Goal: Go to known website: Access a specific website the user already knows

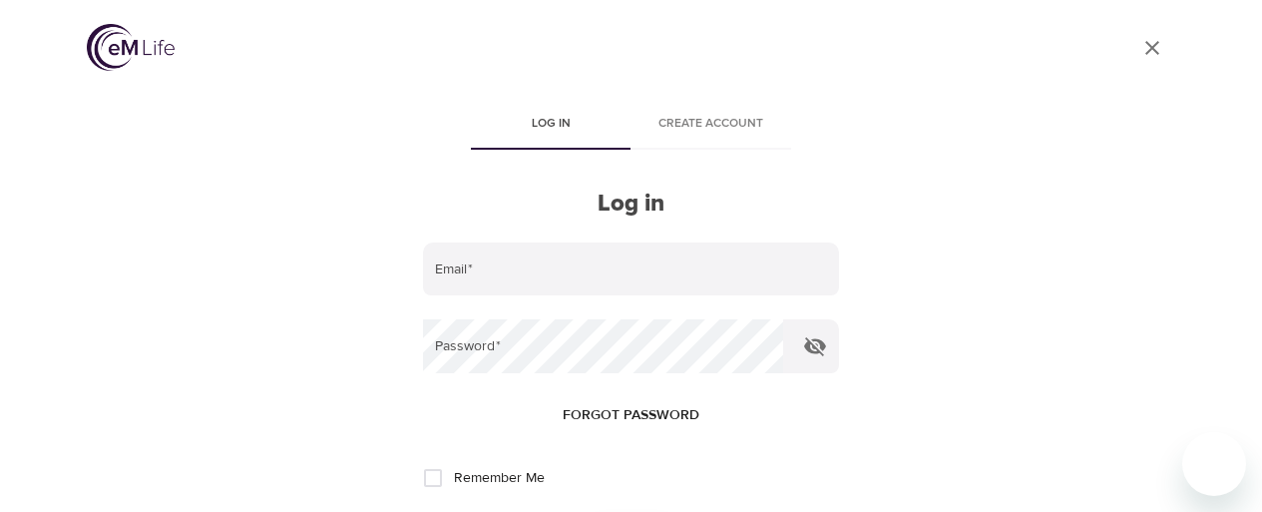
click at [185, 30] on div "User Profile" at bounding box center [631, 51] width 1089 height 54
click at [154, 46] on img at bounding box center [131, 47] width 88 height 47
